Goal: Navigation & Orientation: Find specific page/section

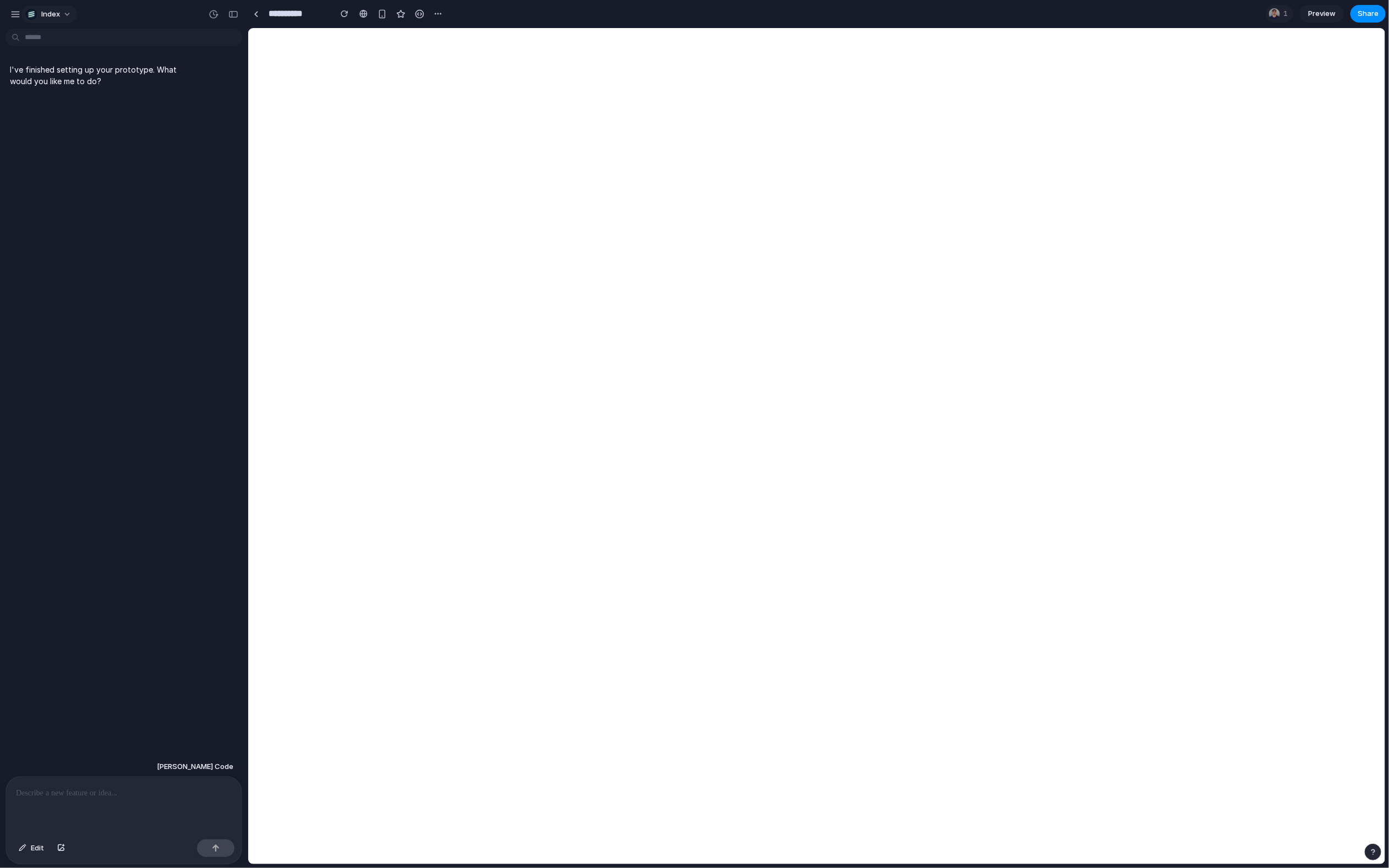
click at [69, 15] on button "Index" at bounding box center [48, 14] width 56 height 17
click at [69, 15] on div "Settings Invite members Change theme Sign out" at bounding box center [694, 434] width 1389 height 868
click at [207, 10] on button "button" at bounding box center [213, 14] width 17 height 17
click at [211, 12] on div "No version history yet" at bounding box center [694, 434] width 1389 height 868
click at [211, 12] on div "button" at bounding box center [213, 14] width 10 height 10
